Goal: Feedback & Contribution: Leave review/rating

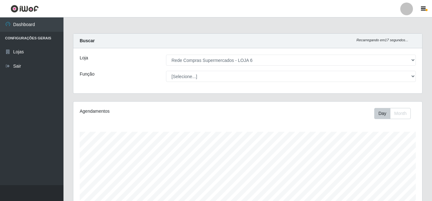
select select "398"
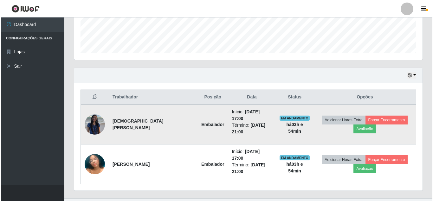
scroll to position [132, 349]
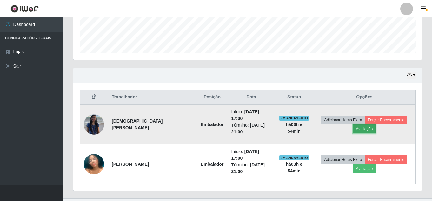
click at [366, 126] on button "Avaliação" at bounding box center [364, 128] width 23 height 9
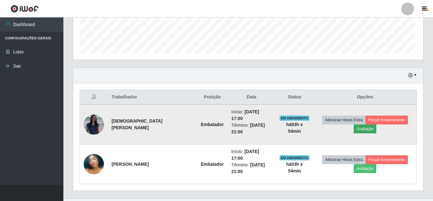
scroll to position [132, 345]
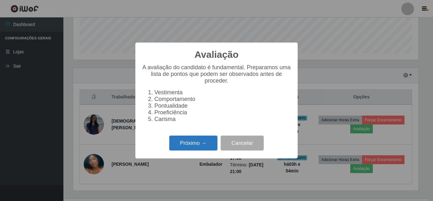
click at [199, 144] on button "Próximo →" at bounding box center [193, 142] width 48 height 15
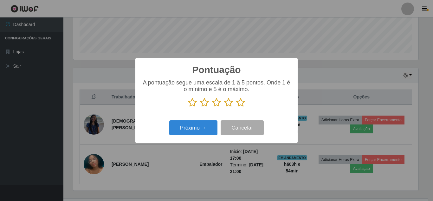
scroll to position [317003, 316790]
click at [240, 105] on icon at bounding box center [240, 103] width 9 height 10
click at [236, 107] on input "radio" at bounding box center [236, 107] width 0 height 0
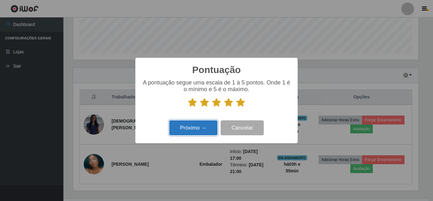
click at [190, 128] on button "Próximo →" at bounding box center [193, 127] width 48 height 15
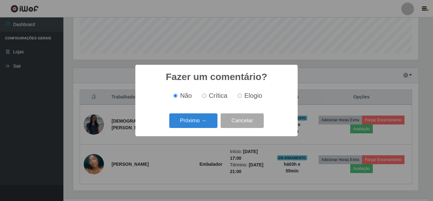
click at [245, 97] on span "Elogio" at bounding box center [254, 95] width 18 height 7
click at [242, 97] on input "Elogio" at bounding box center [240, 96] width 4 height 4
radio input "true"
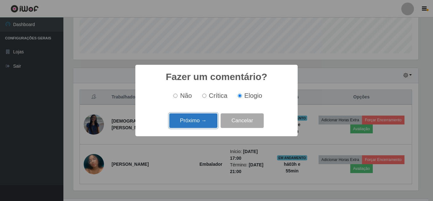
click at [192, 120] on button "Próximo →" at bounding box center [193, 120] width 48 height 15
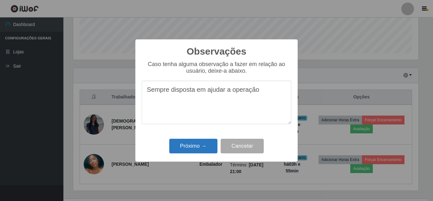
type textarea "Sempre disposta em ajudar a operação"
click at [198, 148] on button "Próximo →" at bounding box center [193, 146] width 48 height 15
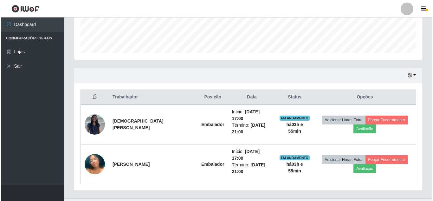
scroll to position [132, 349]
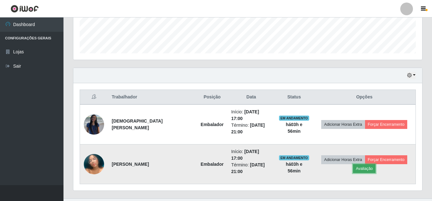
click at [362, 164] on button "Avaliação" at bounding box center [364, 168] width 23 height 9
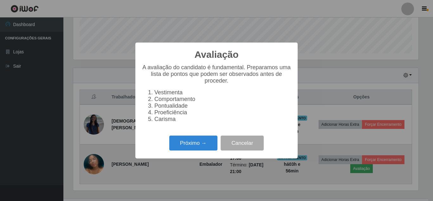
scroll to position [132, 345]
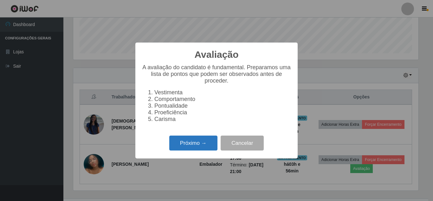
click at [194, 149] on button "Próximo →" at bounding box center [193, 142] width 48 height 15
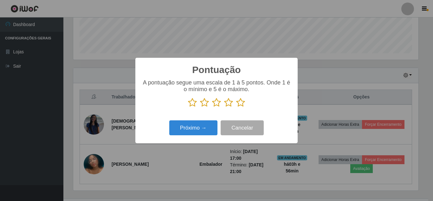
click at [242, 104] on icon at bounding box center [240, 103] width 9 height 10
click at [236, 107] on input "radio" at bounding box center [236, 107] width 0 height 0
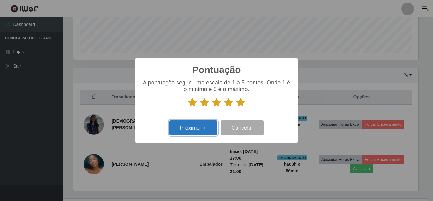
click at [202, 129] on button "Próximo →" at bounding box center [193, 127] width 48 height 15
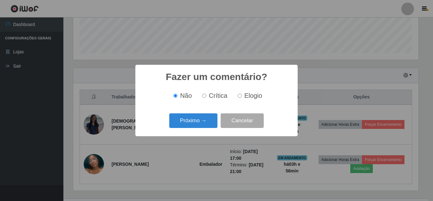
click at [243, 92] on label "Elogio" at bounding box center [248, 95] width 27 height 7
click at [242, 94] on input "Elogio" at bounding box center [240, 96] width 4 height 4
radio input "true"
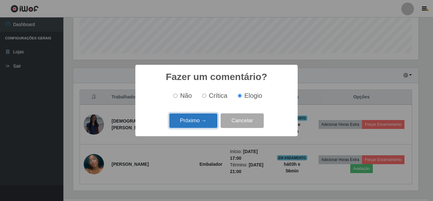
click at [194, 122] on button "Próximo →" at bounding box center [193, 120] width 48 height 15
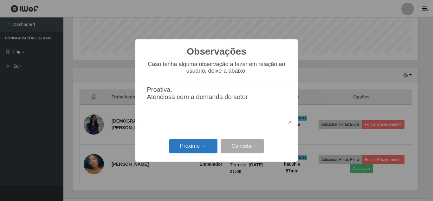
type textarea "Proativa. Atenciosa com a demanda do setor"
click at [186, 146] on button "Próximo →" at bounding box center [193, 146] width 48 height 15
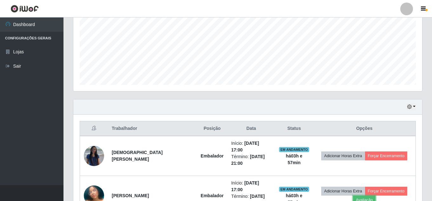
scroll to position [142, 0]
click at [415, 106] on button "button" at bounding box center [411, 106] width 9 height 7
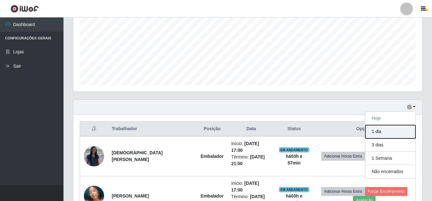
click at [386, 133] on button "1 dia" at bounding box center [390, 131] width 50 height 13
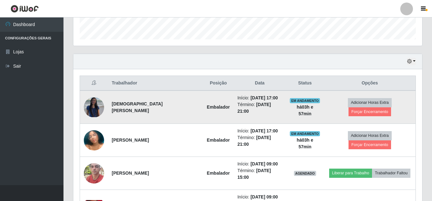
scroll to position [147, 0]
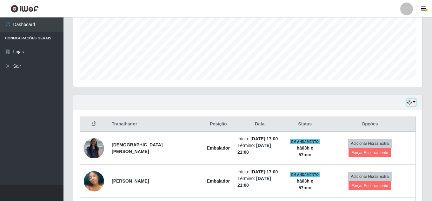
click at [414, 103] on button "button" at bounding box center [411, 102] width 9 height 7
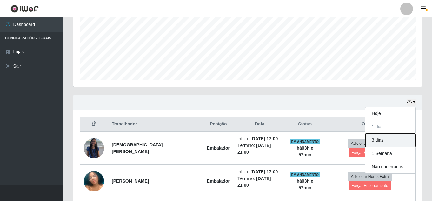
click at [386, 141] on button "3 dias" at bounding box center [390, 140] width 50 height 13
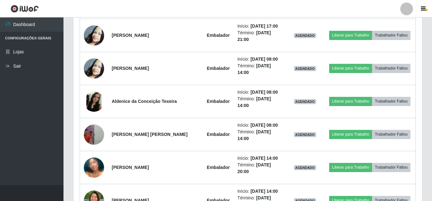
scroll to position [622, 0]
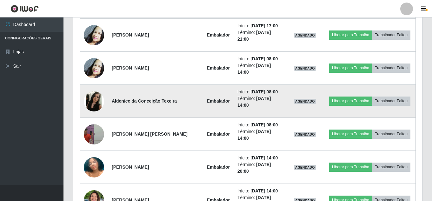
click at [94, 102] on img at bounding box center [94, 101] width 20 height 20
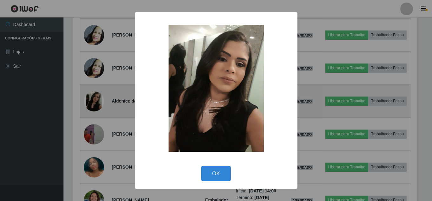
scroll to position [132, 345]
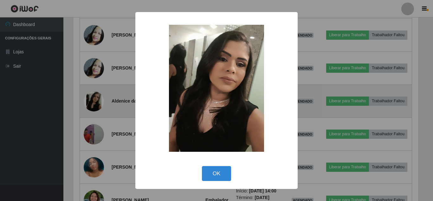
click at [94, 102] on div "× OK Cancel" at bounding box center [216, 100] width 433 height 201
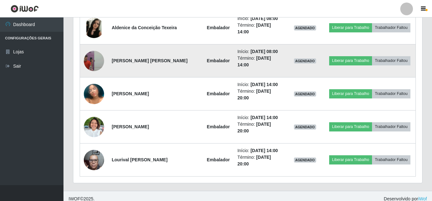
scroll to position [701, 0]
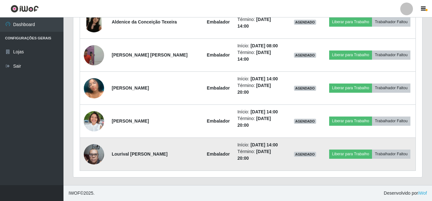
click at [94, 154] on img at bounding box center [94, 153] width 20 height 27
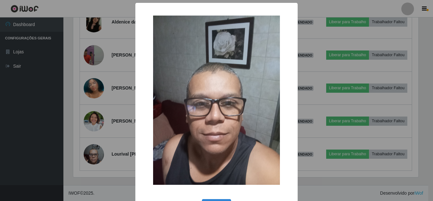
click at [94, 155] on div "× OK Cancel" at bounding box center [216, 100] width 433 height 201
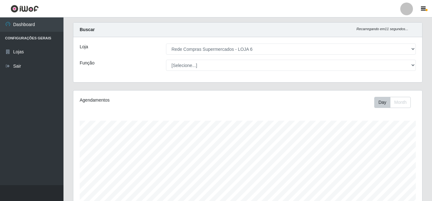
scroll to position [0, 0]
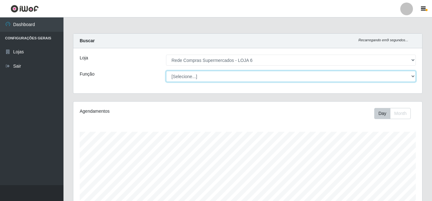
click at [411, 75] on select "[Selecione...] ASG ASG + ASG ++ Embalador Embalador + Embalador ++ Operador de …" at bounding box center [291, 76] width 250 height 11
click at [166, 71] on select "[Selecione...] ASG ASG + ASG ++ Embalador Embalador + Embalador ++ Operador de …" at bounding box center [291, 76] width 250 height 11
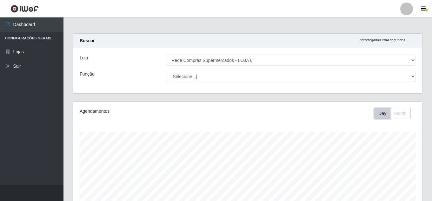
click at [380, 112] on button "Day" at bounding box center [382, 113] width 16 height 11
click at [404, 113] on button "Month" at bounding box center [400, 113] width 21 height 11
click at [400, 112] on button "Month" at bounding box center [400, 113] width 21 height 11
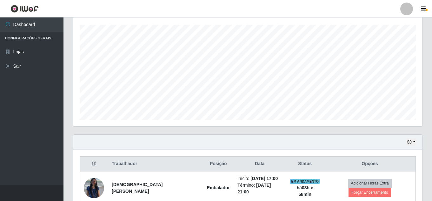
scroll to position [190, 0]
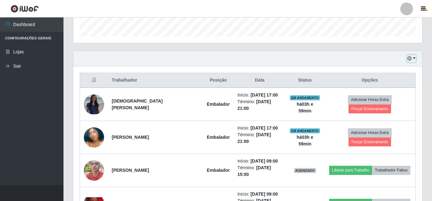
click at [414, 58] on button "button" at bounding box center [411, 58] width 9 height 7
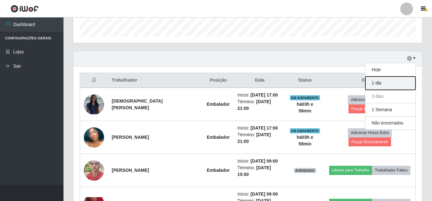
click at [381, 82] on button "1 dia" at bounding box center [390, 82] width 50 height 13
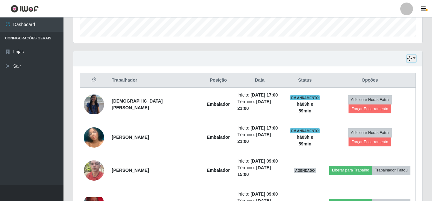
click at [414, 58] on button "button" at bounding box center [411, 58] width 9 height 7
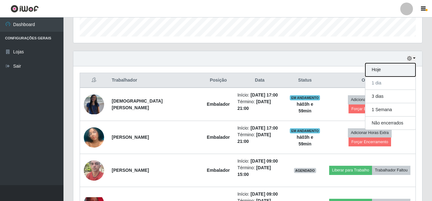
click at [387, 72] on button "Hoje" at bounding box center [390, 69] width 50 height 13
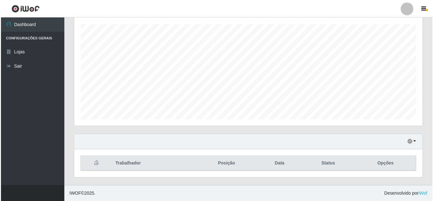
scroll to position [164, 0]
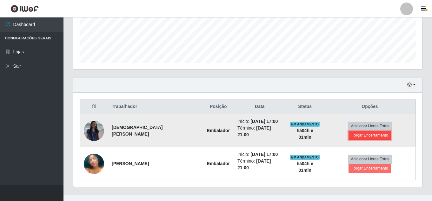
click at [391, 131] on button "Forçar Encerramento" at bounding box center [369, 135] width 42 height 9
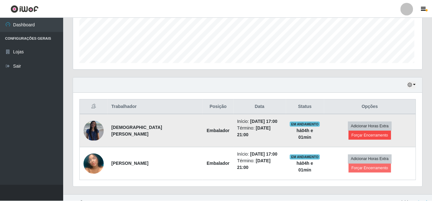
scroll to position [132, 345]
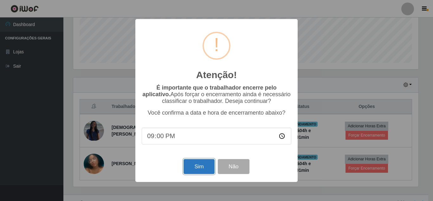
click at [201, 171] on button "Sim" at bounding box center [199, 166] width 31 height 15
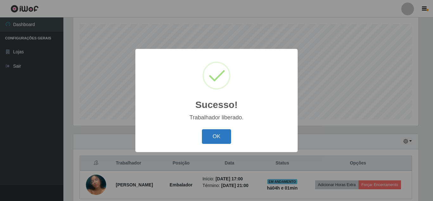
click at [219, 138] on button "OK" at bounding box center [216, 136] width 29 height 15
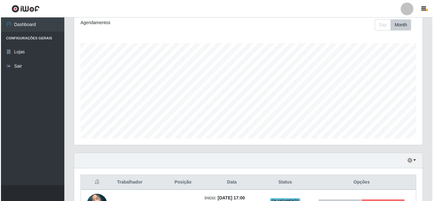
scroll to position [136, 0]
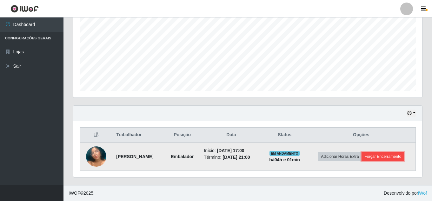
click at [396, 156] on button "Forçar Encerramento" at bounding box center [382, 156] width 42 height 9
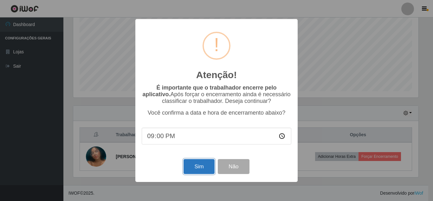
click at [206, 167] on button "Sim" at bounding box center [199, 166] width 31 height 15
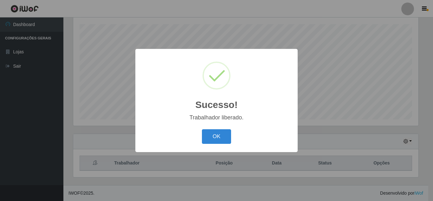
click at [202, 129] on button "OK" at bounding box center [216, 136] width 29 height 15
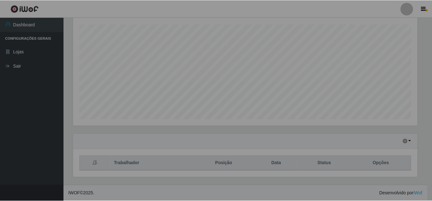
scroll to position [132, 349]
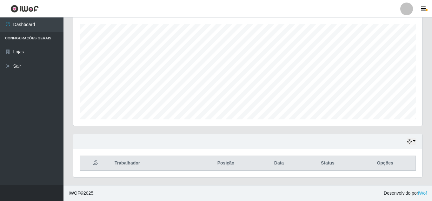
drag, startPoint x: 427, startPoint y: 57, endPoint x: 428, endPoint y: 71, distance: 14.4
click at [428, 68] on div "Carregando... Buscar Recarregando em 14 segundos... Loja [Selecione...] Rede Co…" at bounding box center [247, 55] width 368 height 259
click at [362, 119] on div "Carregando... Buscar Recarregando em 11 segundos... Loja [Selecione...] Rede Co…" at bounding box center [247, 55] width 349 height 259
click at [369, 140] on div "Hoje 1 dia 3 dias 1 Semana Não encerrados" at bounding box center [247, 141] width 349 height 15
click at [415, 142] on button "button" at bounding box center [411, 141] width 9 height 7
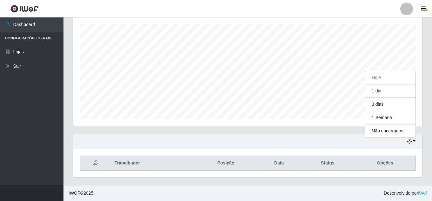
click at [316, 133] on div "Agendamentos Day Month 16/07 Agendamentos 14" at bounding box center [247, 64] width 359 height 140
drag, startPoint x: 146, startPoint y: 169, endPoint x: 168, endPoint y: 132, distance: 42.8
click at [168, 132] on div "Carregando... Buscar Recarregando em 1 segundos... Loja [Selecione...] Rede Com…" at bounding box center [247, 55] width 349 height 259
click at [175, 164] on th "Trabalhador" at bounding box center [153, 163] width 84 height 15
